Goal: Task Accomplishment & Management: Manage account settings

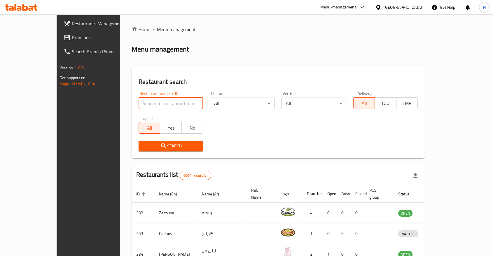
click at [139, 105] on input "search" at bounding box center [171, 104] width 64 height 12
click button "Search" at bounding box center [171, 146] width 64 height 11
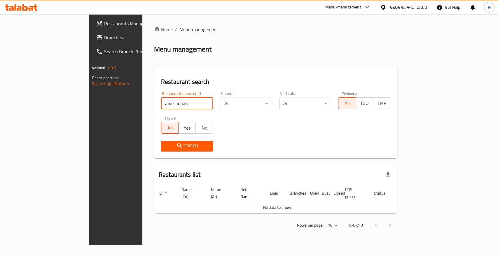
click at [161, 103] on input "abo shehab" at bounding box center [187, 104] width 52 height 12
type input "[PERSON_NAME]"
click button "Search" at bounding box center [187, 146] width 52 height 11
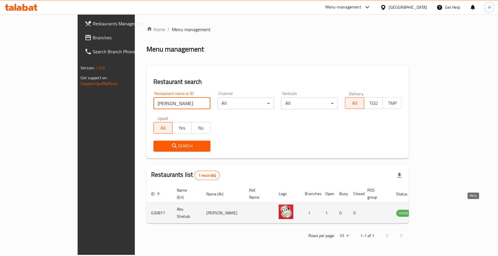
click at [434, 210] on icon "enhanced table" at bounding box center [430, 213] width 7 height 7
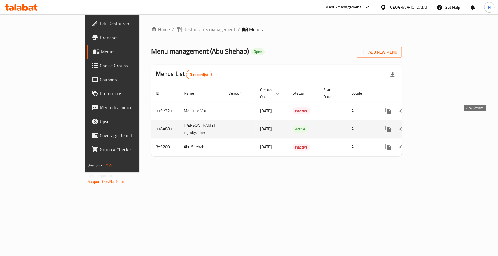
click at [437, 122] on link "enhanced table" at bounding box center [430, 129] width 14 height 14
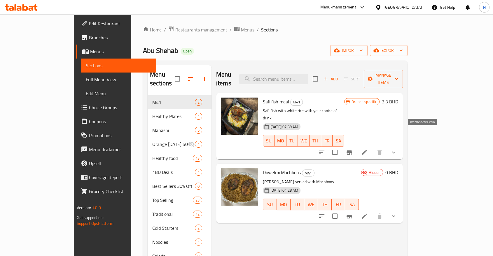
click at [353, 149] on icon "Branch-specific-item" at bounding box center [349, 152] width 7 height 7
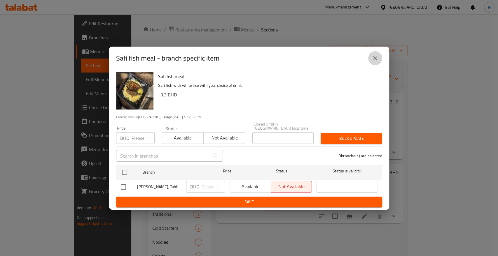
click at [379, 59] on button "close" at bounding box center [375, 58] width 14 height 14
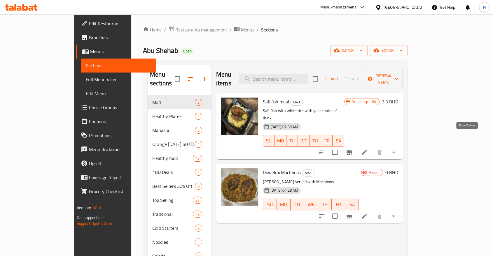
click at [397, 149] on icon "show more" at bounding box center [393, 152] width 7 height 7
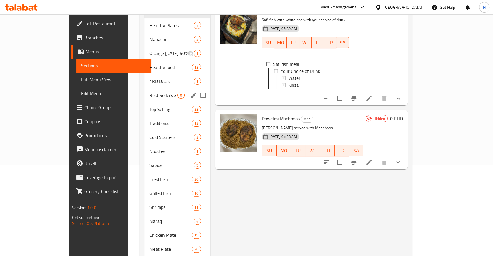
scroll to position [32, 0]
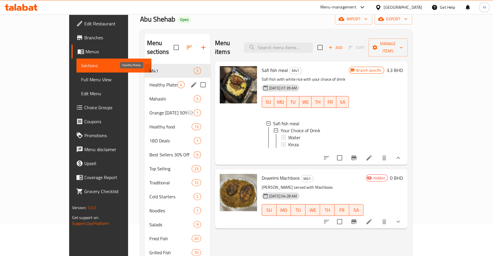
click at [149, 81] on span "Healthy Plates" at bounding box center [163, 84] width 28 height 7
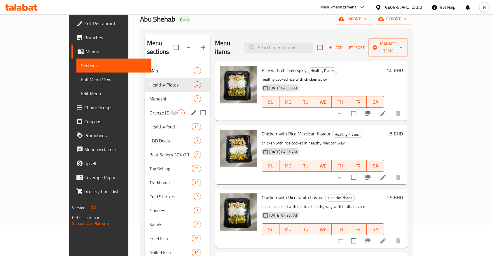
click at [145, 106] on div "Orange [DATE] 50% Off 1" at bounding box center [178, 113] width 66 height 14
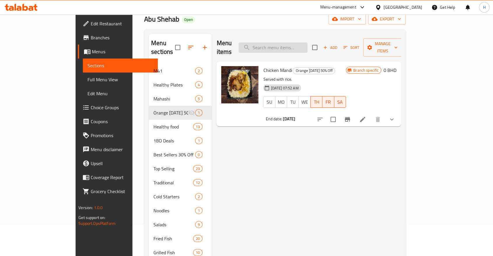
click at [298, 46] on input "search" at bounding box center [273, 48] width 69 height 10
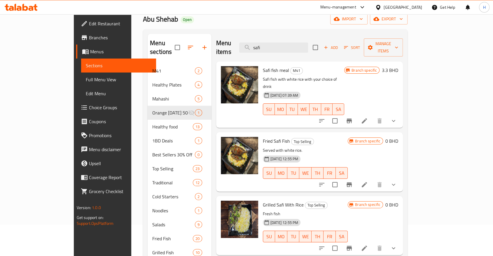
type input "safi"
click at [397, 181] on icon "show more" at bounding box center [393, 184] width 7 height 7
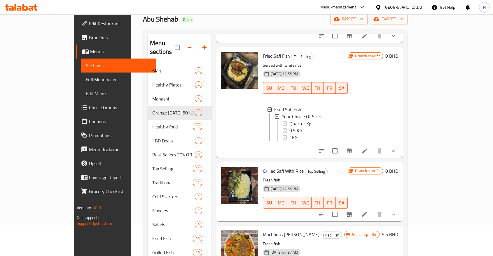
scroll to position [86, 0]
click at [400, 207] on button "show more" at bounding box center [393, 214] width 14 height 14
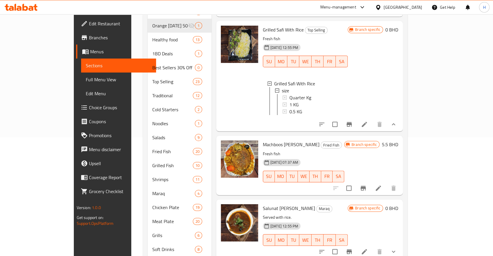
scroll to position [129, 0]
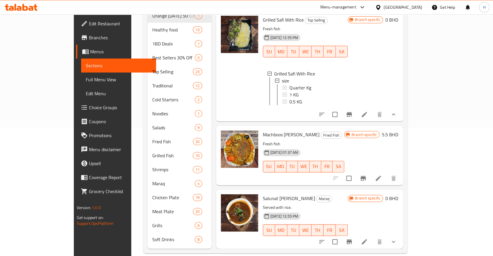
click at [397, 239] on icon "show more" at bounding box center [393, 242] width 7 height 7
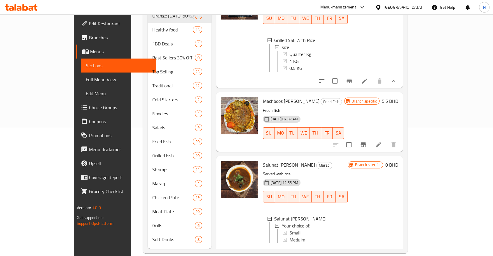
scroll to position [191, 0]
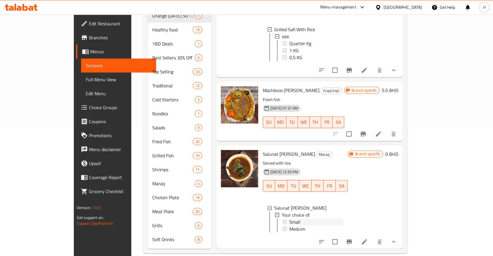
click at [289, 219] on span "Small" at bounding box center [294, 222] width 11 height 7
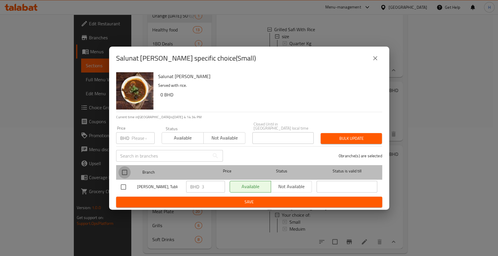
click at [124, 167] on input "checkbox" at bounding box center [124, 173] width 12 height 12
checkbox input "true"
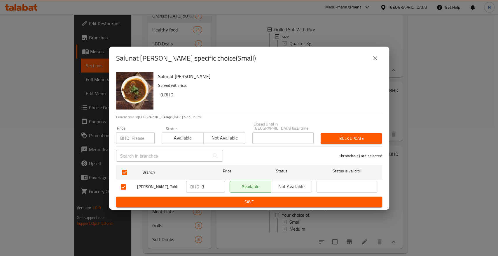
click at [206, 188] on input "3" at bounding box center [213, 187] width 23 height 12
type input "3.5"
click at [200, 199] on span "Save" at bounding box center [249, 202] width 257 height 7
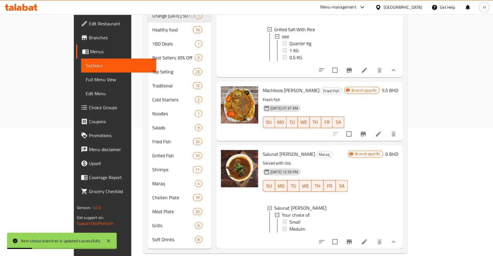
scroll to position [1, 0]
click at [289, 225] on span "Meduim" at bounding box center [297, 228] width 16 height 7
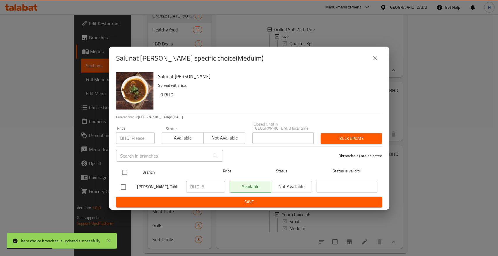
click at [123, 174] on input "checkbox" at bounding box center [124, 173] width 12 height 12
checkbox input "true"
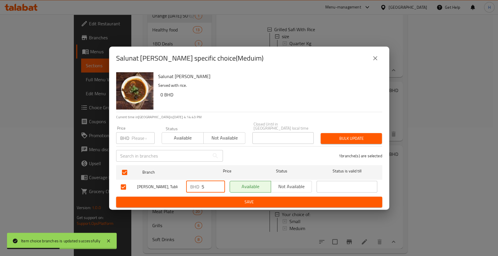
drag, startPoint x: 205, startPoint y: 186, endPoint x: 190, endPoint y: 185, distance: 14.9
click at [190, 185] on div "BHD 5 ​" at bounding box center [205, 187] width 39 height 12
type input "6.5"
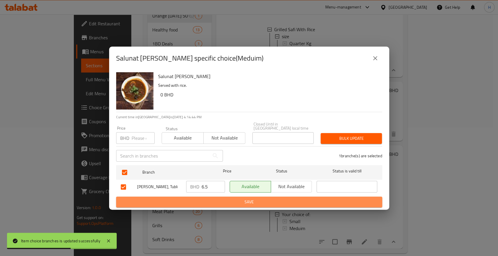
click at [195, 197] on button "Save" at bounding box center [249, 202] width 266 height 11
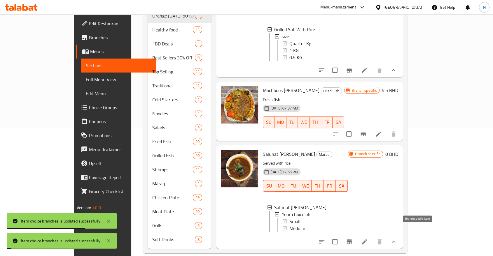
click at [352, 240] on icon "Branch-specific-item" at bounding box center [349, 242] width 5 height 5
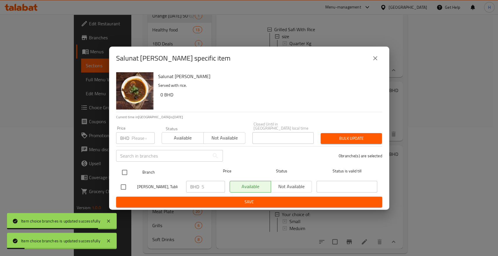
click at [127, 172] on input "checkbox" at bounding box center [124, 173] width 12 height 12
checkbox input "true"
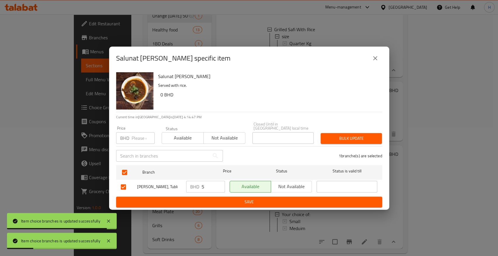
drag, startPoint x: 204, startPoint y: 184, endPoint x: 178, endPoint y: 181, distance: 26.9
click at [180, 181] on div "[PERSON_NAME], Tubli BHD 5 ​ Available Not available ​" at bounding box center [248, 187] width 261 height 17
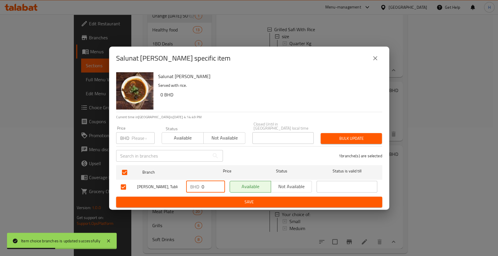
type input "0"
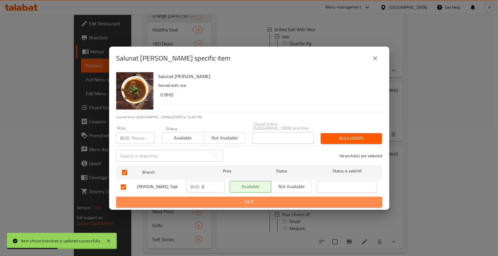
click at [198, 199] on span "Save" at bounding box center [249, 202] width 257 height 7
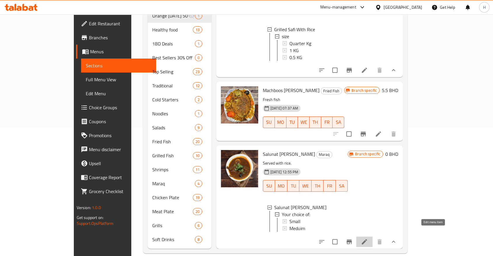
click at [368, 239] on icon at bounding box center [364, 242] width 7 height 7
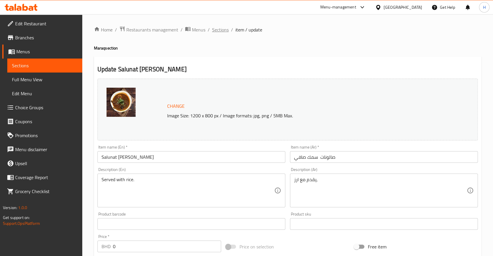
click at [225, 32] on span "Sections" at bounding box center [220, 29] width 17 height 7
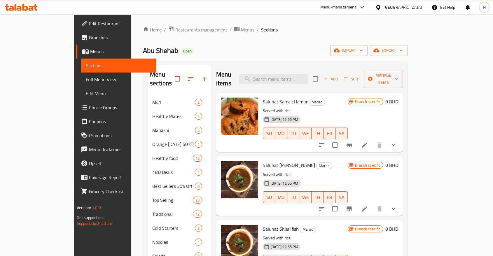
click at [241, 30] on span "Menus" at bounding box center [247, 29] width 13 height 7
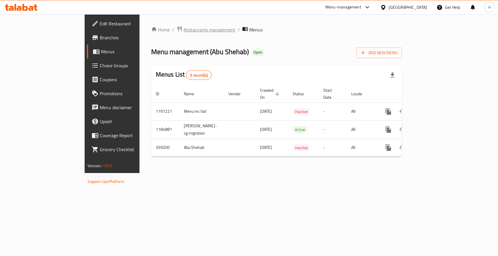
click at [183, 28] on span "Restaurants management" at bounding box center [209, 29] width 52 height 7
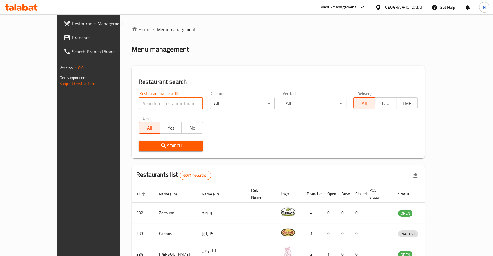
click at [149, 104] on input "search" at bounding box center [171, 104] width 64 height 12
type input "crumbles"
click button "Search" at bounding box center [171, 146] width 64 height 11
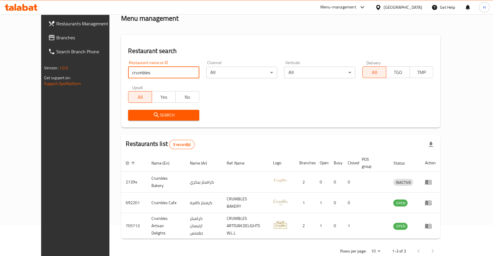
scroll to position [33, 0]
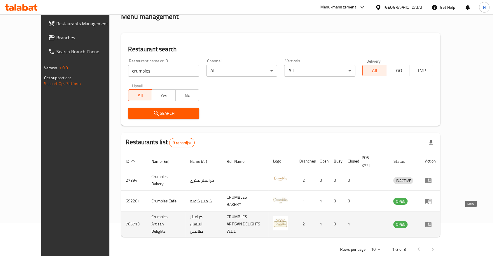
click at [432, 221] on icon "enhanced table" at bounding box center [428, 224] width 7 height 7
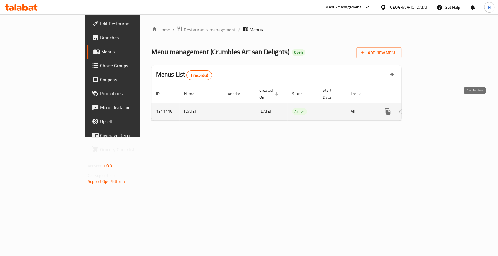
click at [432, 109] on icon "enhanced table" at bounding box center [429, 111] width 5 height 5
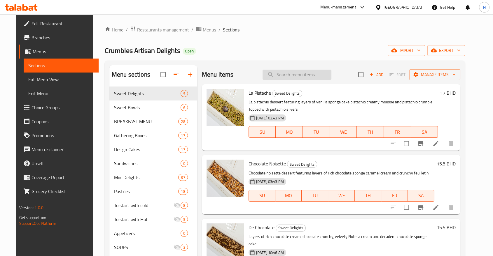
click at [296, 74] on input "search" at bounding box center [297, 75] width 69 height 10
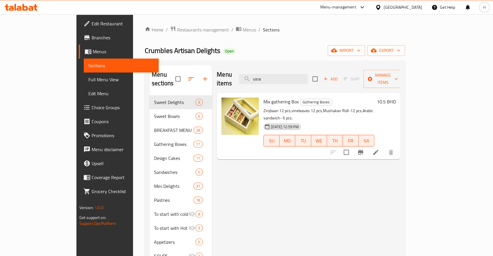
type input "vine"
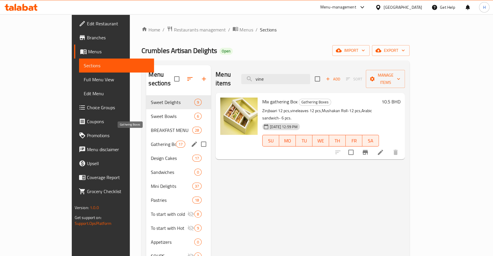
click at [151, 141] on span "Gathering Boxes" at bounding box center [163, 144] width 25 height 7
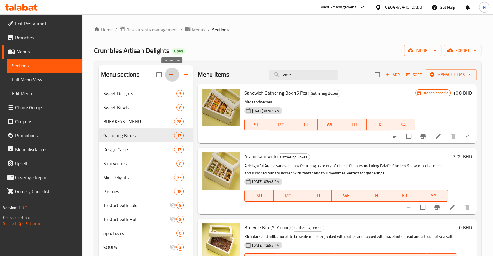
click at [171, 71] on button "button" at bounding box center [172, 75] width 14 height 14
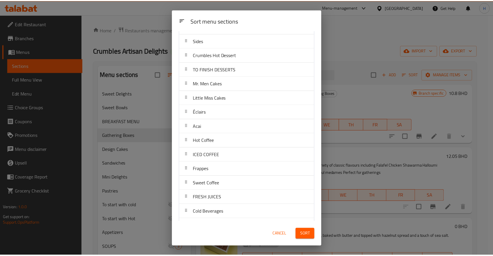
scroll to position [312, 0]
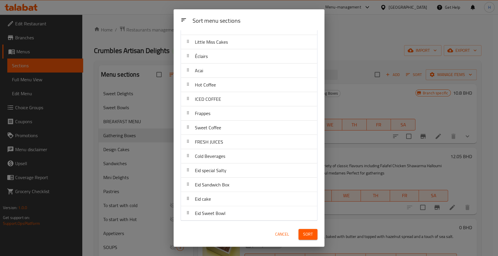
click at [283, 237] on span "Cancel" at bounding box center [282, 234] width 14 height 7
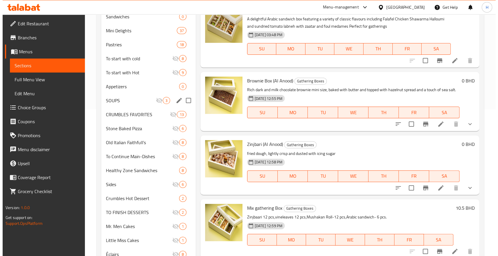
scroll to position [33, 0]
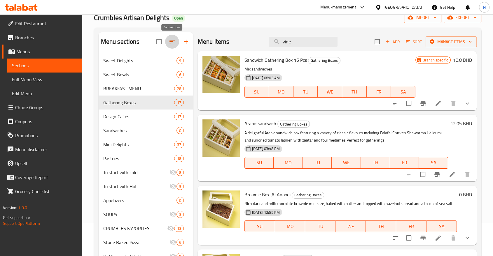
click at [174, 43] on icon "button" at bounding box center [172, 41] width 7 height 7
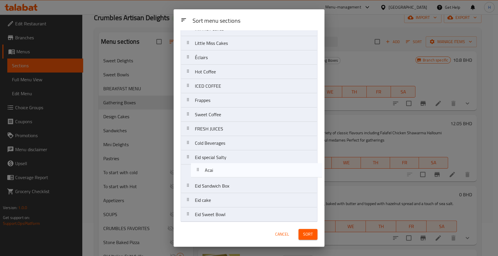
scroll to position [312, 0]
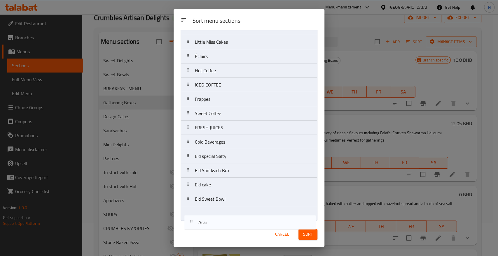
drag, startPoint x: 195, startPoint y: 71, endPoint x: 202, endPoint y: 226, distance: 155.0
click at [202, 226] on div "Sort menu sections Sort menu sections Sweet Delights Sweet Bowls BREAKFAST MENU…" at bounding box center [249, 128] width 151 height 238
drag, startPoint x: 203, startPoint y: 56, endPoint x: 206, endPoint y: 223, distance: 167.7
click at [206, 223] on div "Sort menu sections Sort menu sections Sweet Delights Sweet Bowls BREAKFAST MENU…" at bounding box center [249, 128] width 151 height 238
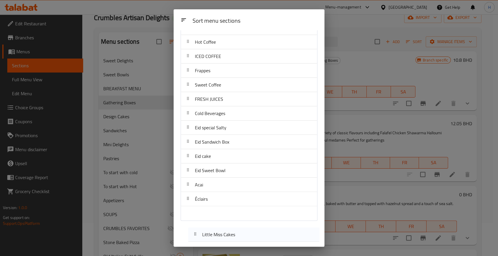
drag, startPoint x: 200, startPoint y: 39, endPoint x: 208, endPoint y: 235, distance: 196.7
click at [208, 235] on div "Sort menu sections Sort menu sections Sweet Delights Sweet Bowls BREAKFAST MENU…" at bounding box center [249, 128] width 151 height 238
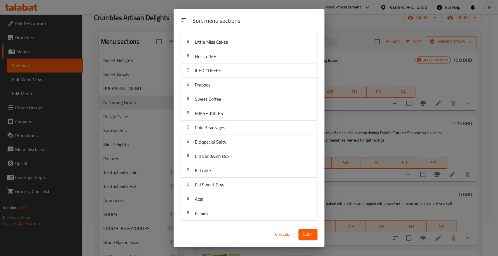
scroll to position [280, 0]
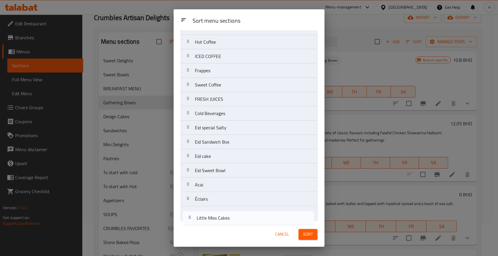
drag, startPoint x: 206, startPoint y: 76, endPoint x: 212, endPoint y: 223, distance: 147.1
click at [212, 223] on div "Sort menu sections Sort menu sections Sweet Delights Sweet Bowls BREAKFAST MENU…" at bounding box center [249, 128] width 151 height 238
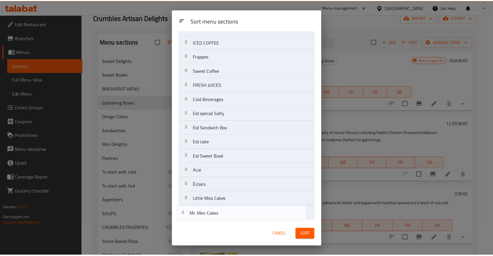
scroll to position [312, 0]
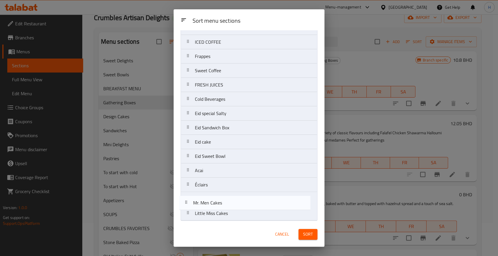
drag, startPoint x: 205, startPoint y: 127, endPoint x: 207, endPoint y: 209, distance: 82.0
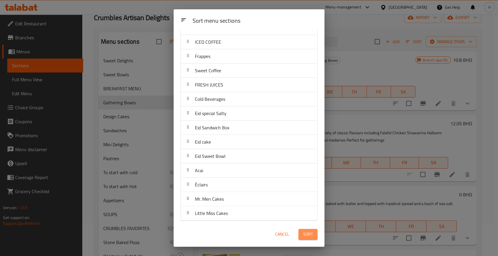
click at [304, 234] on span "Sort" at bounding box center [308, 234] width 10 height 7
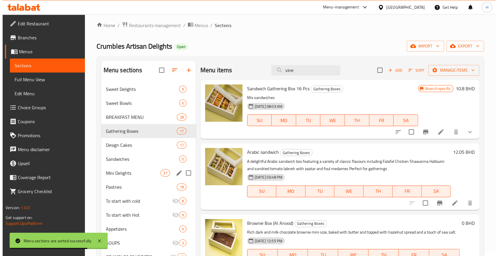
scroll to position [1, 0]
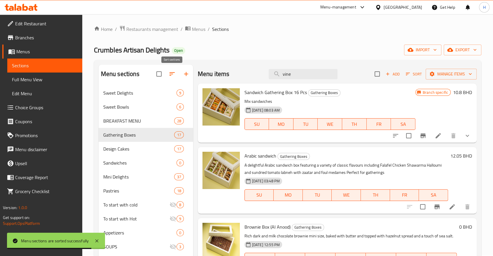
click at [172, 71] on icon "button" at bounding box center [172, 74] width 7 height 7
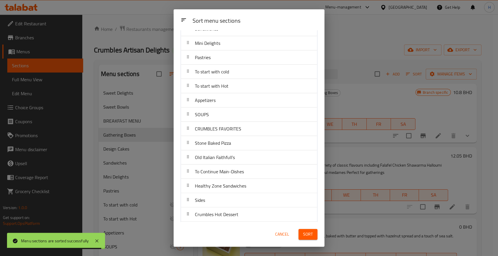
scroll to position [194, 0]
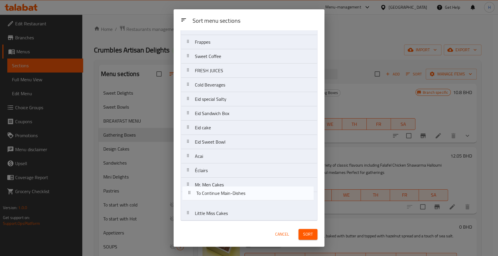
drag, startPoint x: 204, startPoint y: 75, endPoint x: 208, endPoint y: 195, distance: 120.5
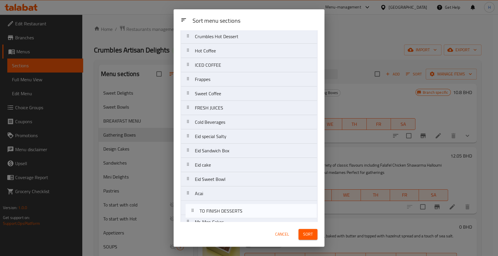
scroll to position [312, 0]
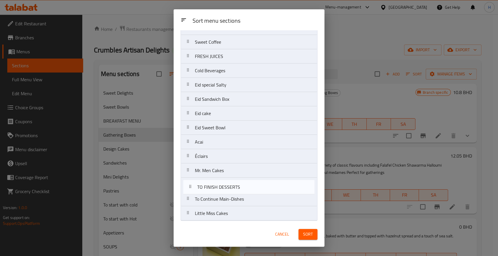
drag, startPoint x: 195, startPoint y: 158, endPoint x: 203, endPoint y: 186, distance: 29.2
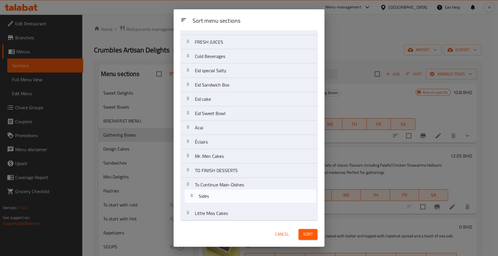
drag, startPoint x: 193, startPoint y: 132, endPoint x: 198, endPoint y: 200, distance: 67.6
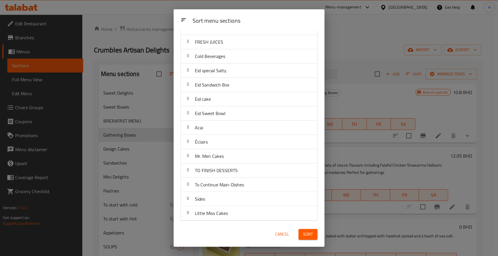
click at [308, 230] on button "Sort" at bounding box center [307, 234] width 19 height 11
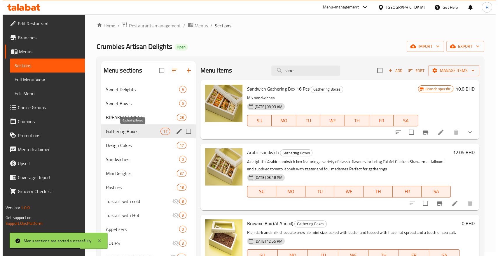
scroll to position [1, 0]
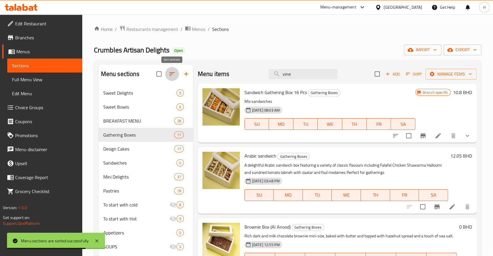
click at [167, 71] on button "button" at bounding box center [172, 74] width 14 height 14
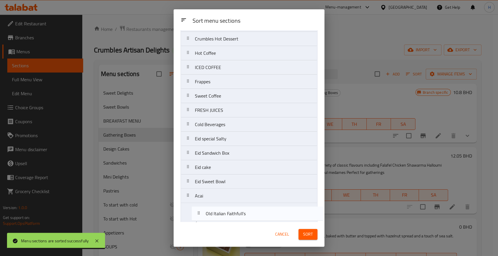
scroll to position [312, 0]
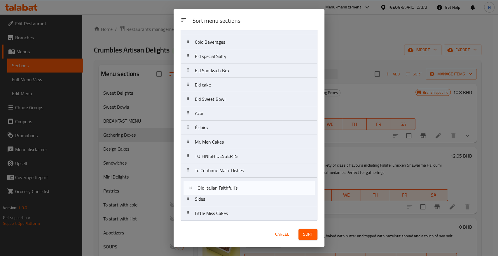
drag, startPoint x: 202, startPoint y: 125, endPoint x: 207, endPoint y: 190, distance: 64.7
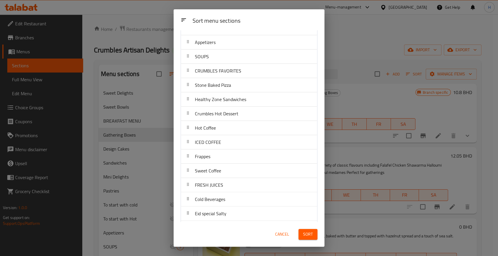
scroll to position [118, 0]
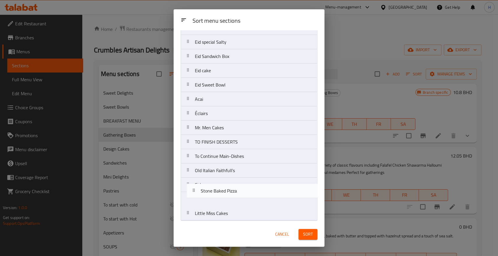
drag, startPoint x: 199, startPoint y: 122, endPoint x: 207, endPoint y: 192, distance: 70.5
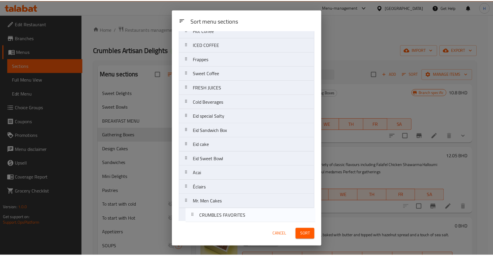
scroll to position [312, 0]
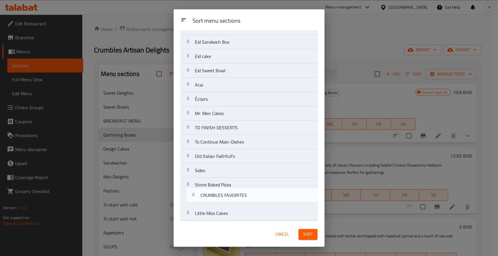
drag, startPoint x: 197, startPoint y: 172, endPoint x: 203, endPoint y: 196, distance: 24.3
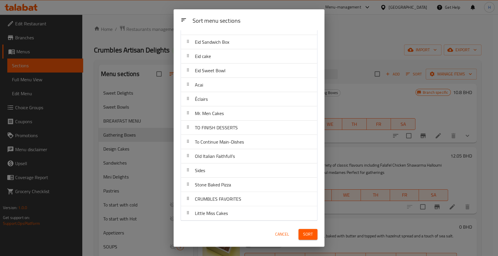
click at [304, 232] on span "Sort" at bounding box center [308, 234] width 10 height 7
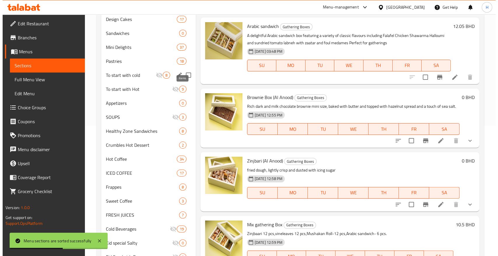
scroll to position [1, 0]
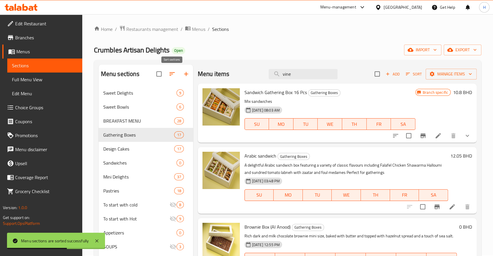
click at [171, 77] on icon "button" at bounding box center [172, 74] width 7 height 7
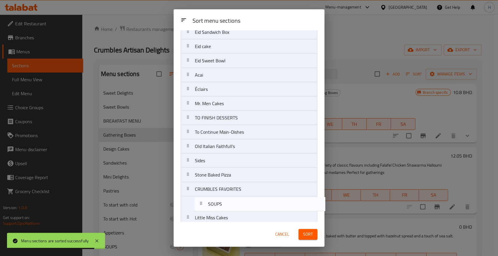
scroll to position [312, 0]
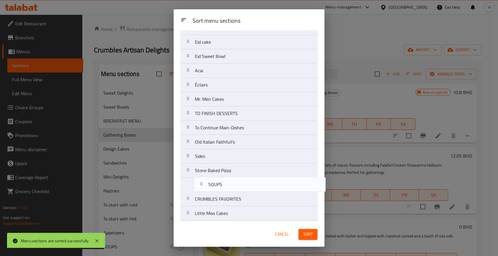
drag, startPoint x: 201, startPoint y: 116, endPoint x: 216, endPoint y: 191, distance: 76.2
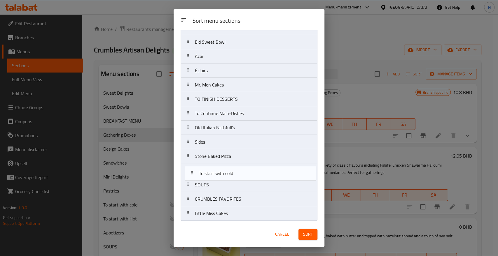
drag, startPoint x: 204, startPoint y: 169, endPoint x: 212, endPoint y: 185, distance: 17.5
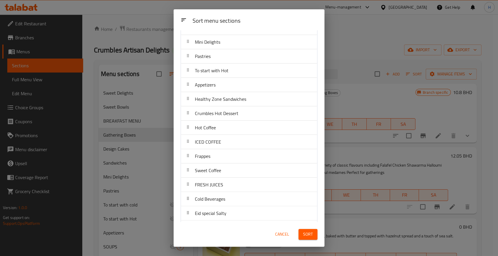
scroll to position [53, 0]
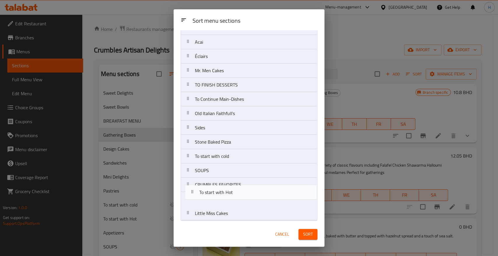
drag, startPoint x: 195, startPoint y: 117, endPoint x: 201, endPoint y: 195, distance: 78.4
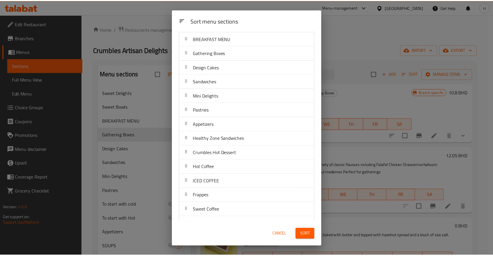
scroll to position [0, 0]
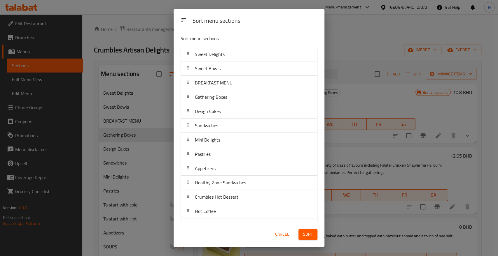
click at [302, 232] on button "Sort" at bounding box center [307, 234] width 19 height 11
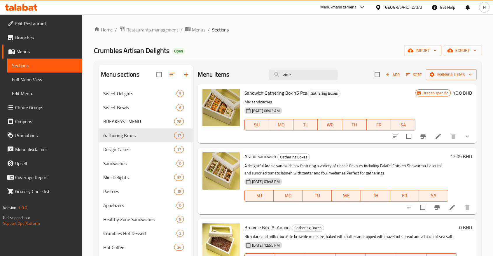
click at [195, 30] on span "Menus" at bounding box center [198, 29] width 13 height 7
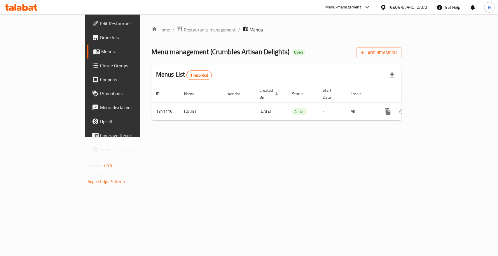
click at [184, 32] on span "Restaurants management" at bounding box center [210, 29] width 52 height 7
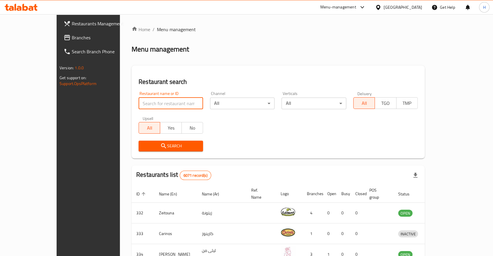
click at [143, 106] on input "search" at bounding box center [171, 104] width 64 height 12
click button "Search" at bounding box center [171, 146] width 64 height 11
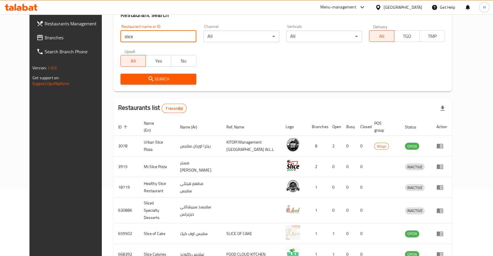
scroll to position [18, 0]
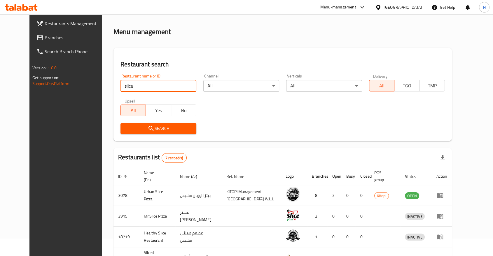
click at [124, 87] on input "slice" at bounding box center [158, 86] width 76 height 12
click at [126, 85] on input "slice of caake" at bounding box center [158, 86] width 76 height 12
type input "slice of cake"
click button "Search" at bounding box center [158, 128] width 76 height 11
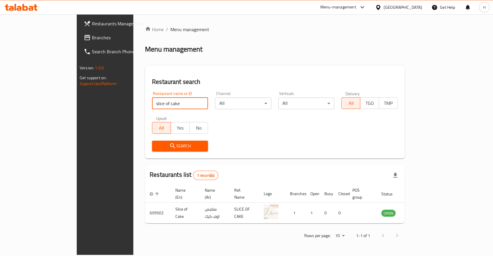
scroll to position [0, 0]
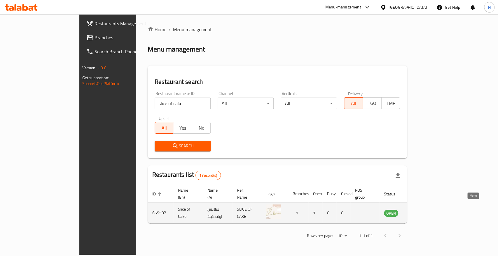
click at [421, 210] on icon "enhanced table" at bounding box center [417, 213] width 7 height 7
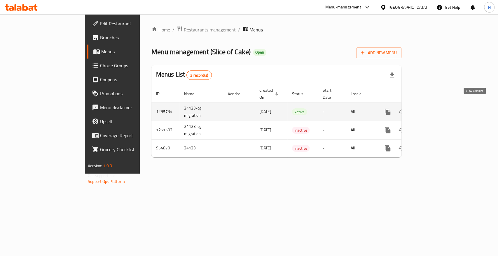
click at [433, 109] on icon "enhanced table" at bounding box center [429, 112] width 7 height 7
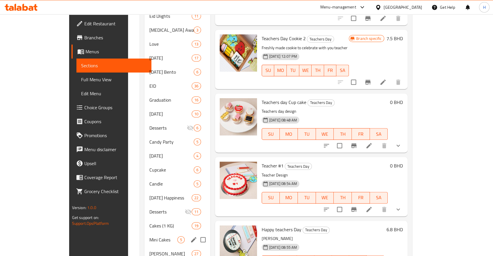
scroll to position [297, 0]
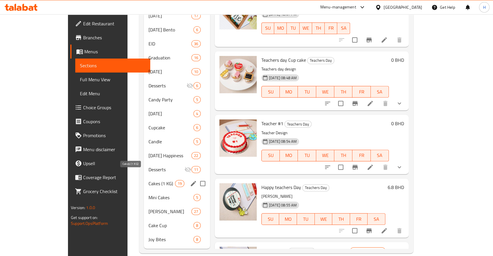
click at [148, 180] on span "Cakes (1 KG)" at bounding box center [161, 183] width 27 height 7
